Goal: Navigation & Orientation: Find specific page/section

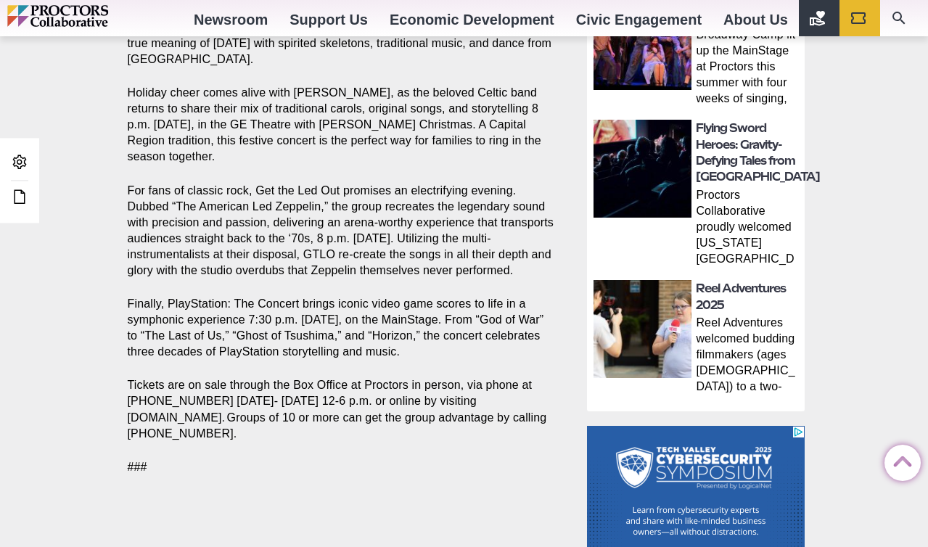
scroll to position [941, 0]
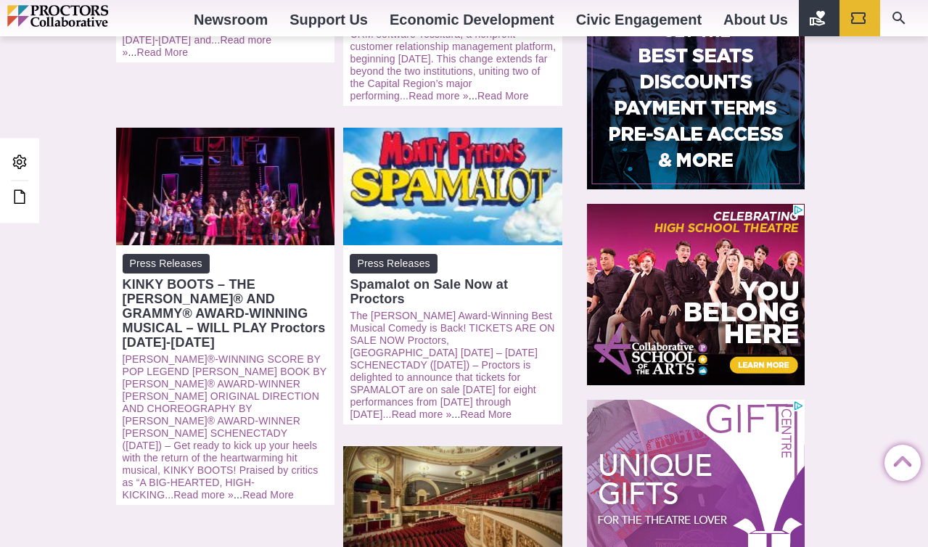
scroll to position [500, 0]
